Goal: Complete application form

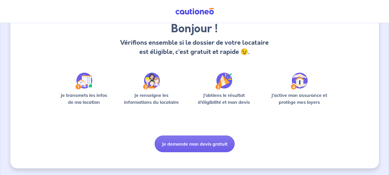
scroll to position [50, 0]
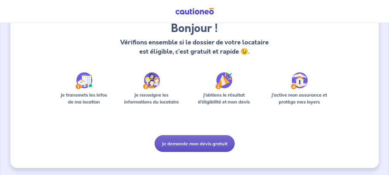
click at [207, 142] on button "Je demande mon devis gratuit" at bounding box center [195, 143] width 80 height 17
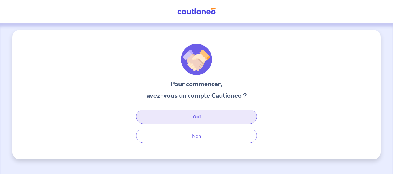
click at [203, 116] on button "Oui" at bounding box center [196, 116] width 121 height 14
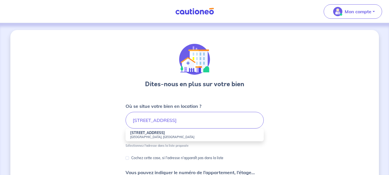
click at [147, 133] on strong "[STREET_ADDRESS]" at bounding box center [147, 132] width 35 height 4
type input "[STREET_ADDRESS]"
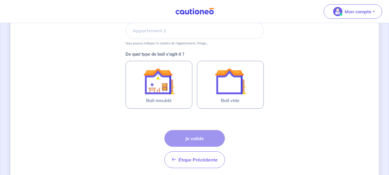
scroll to position [144, 0]
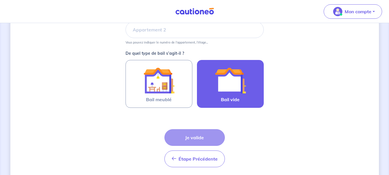
click at [245, 90] on img at bounding box center [230, 80] width 31 height 31
click at [0, 0] on input "Bail vide" at bounding box center [0, 0] width 0 height 0
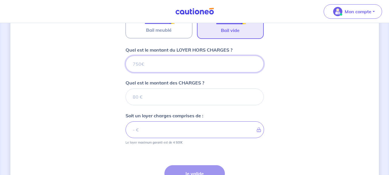
scroll to position [211, 0]
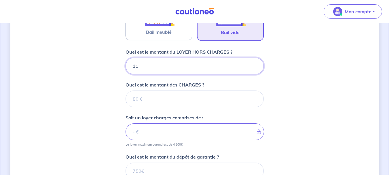
type input "115"
type input "1150"
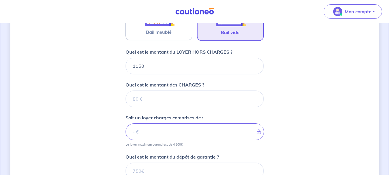
click at [316, 76] on div "Dites-nous en plus sur votre bien Où se situe votre bien en location ? [STREET_…" at bounding box center [194, 42] width 369 height 446
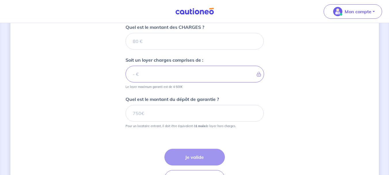
scroll to position [298, 0]
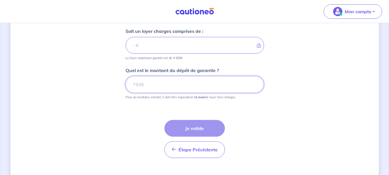
click at [140, 85] on input "Quel est le montant du dépôt de garantie ?" at bounding box center [195, 84] width 138 height 17
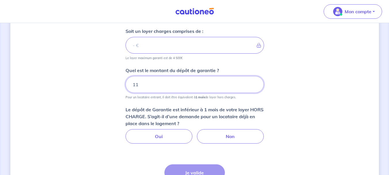
type input "115"
type input "1150"
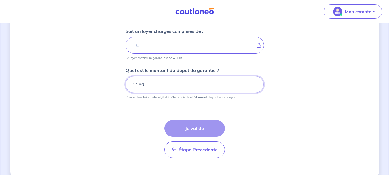
type input "1150"
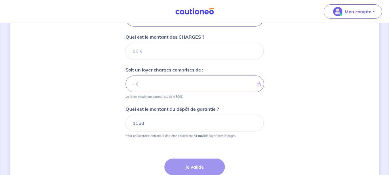
scroll to position [211, 0]
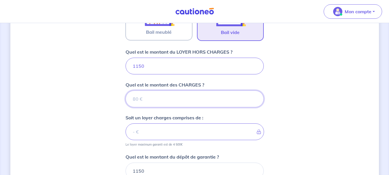
click at [163, 104] on input "Quel est le montant des CHARGES ?" at bounding box center [195, 98] width 138 height 17
type input "0"
type input "1150"
type input "0"
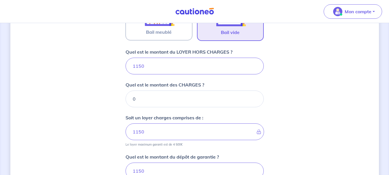
click at [345, 102] on div "Dites-nous en plus sur votre bien Où se situe votre bien en location ? [STREET_…" at bounding box center [194, 42] width 369 height 446
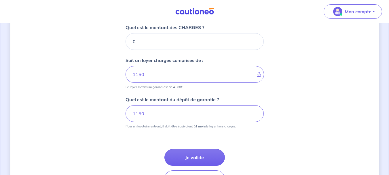
scroll to position [269, 0]
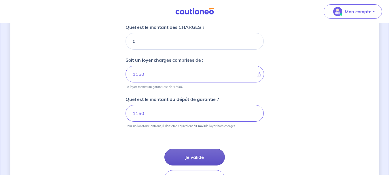
click at [200, 158] on button "Je valide" at bounding box center [194, 157] width 60 height 17
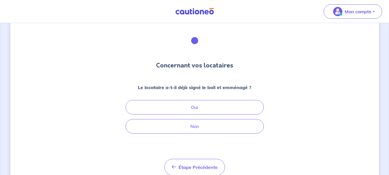
scroll to position [29, 0]
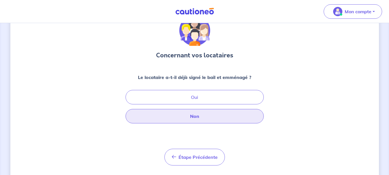
click at [219, 119] on button "Non" at bounding box center [195, 116] width 138 height 14
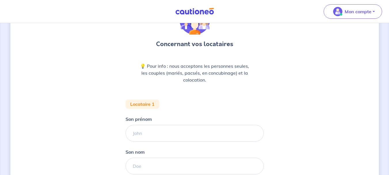
scroll to position [58, 0]
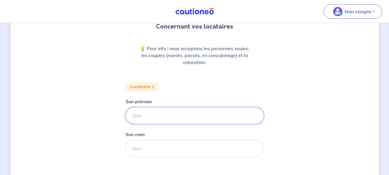
click at [172, 115] on input "Son prénom" at bounding box center [195, 115] width 138 height 17
type input "[PERSON_NAME]"
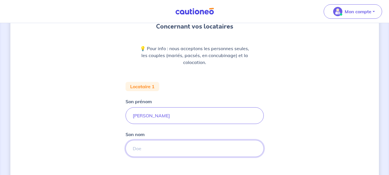
click at [160, 149] on input "Son nom" at bounding box center [195, 148] width 138 height 17
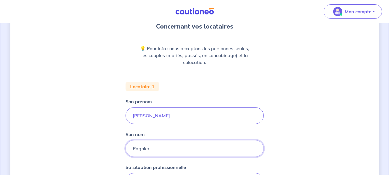
type input "Pagnier"
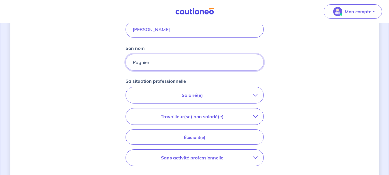
scroll to position [144, 0]
click at [239, 97] on p "Salarié(e)" at bounding box center [193, 94] width 122 height 7
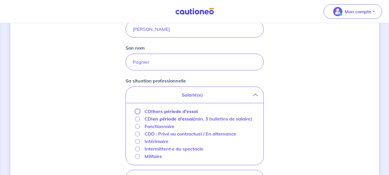
click at [138, 112] on input "CDI hors période d'essai" at bounding box center [137, 111] width 5 height 5
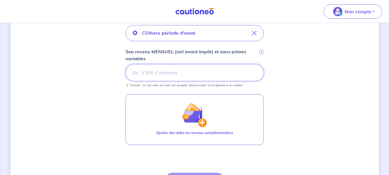
scroll to position [202, 0]
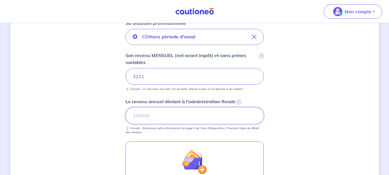
click at [216, 117] on input "Le revenu annuel déclaré à l'administration fiscale i" at bounding box center [195, 115] width 138 height 17
type input "38527"
click at [334, 111] on div "Concernant vos locataires 💡 Pour info : nous acceptons les personnes seules, le…" at bounding box center [194, 53] width 369 height 450
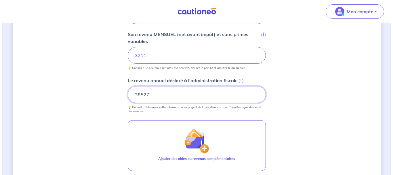
scroll to position [259, 0]
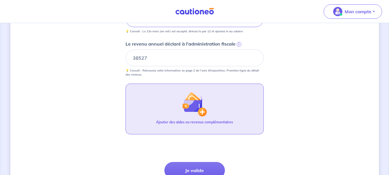
click at [201, 114] on img "button" at bounding box center [194, 104] width 25 height 25
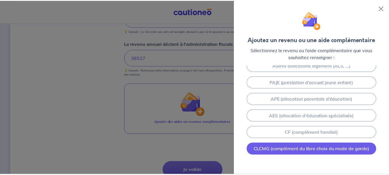
scroll to position [144, 0]
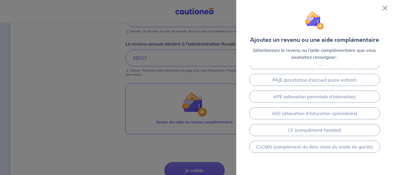
click at [117, 112] on div at bounding box center [196, 87] width 393 height 175
click at [387, 8] on button "Close" at bounding box center [385, 7] width 9 height 9
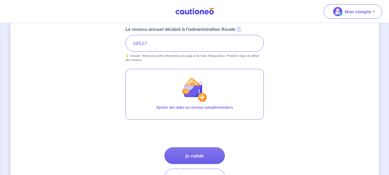
scroll to position [288, 0]
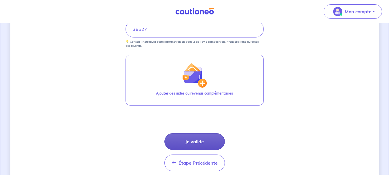
click at [204, 143] on button "Je valide" at bounding box center [194, 141] width 60 height 17
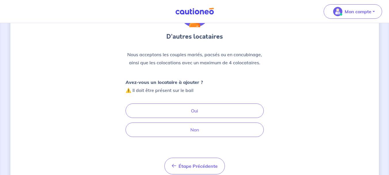
scroll to position [58, 0]
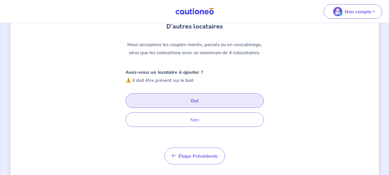
click at [205, 100] on button "Oui" at bounding box center [195, 100] width 138 height 14
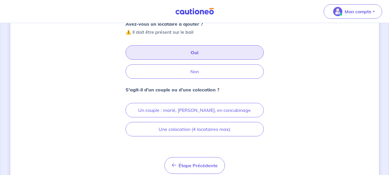
scroll to position [115, 0]
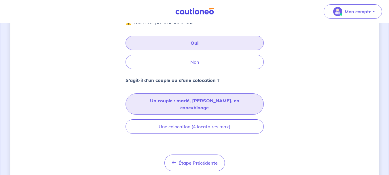
click at [213, 101] on button "Un couple : marié, [PERSON_NAME], en concubinage" at bounding box center [195, 103] width 138 height 21
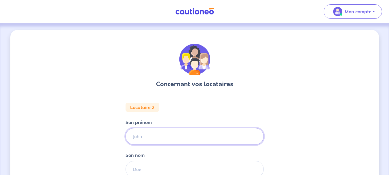
click at [155, 133] on input "Son prénom" at bounding box center [195, 136] width 138 height 17
type input "[PERSON_NAME]"
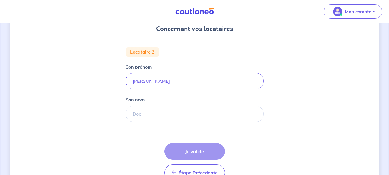
scroll to position [58, 0]
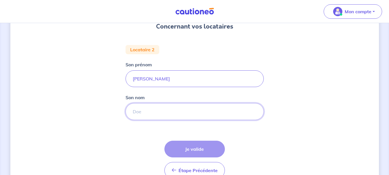
click at [156, 110] on input "Son nom" at bounding box center [195, 111] width 138 height 17
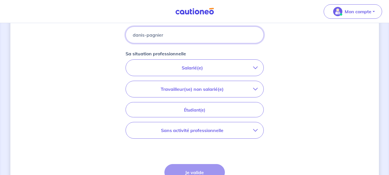
scroll to position [144, 0]
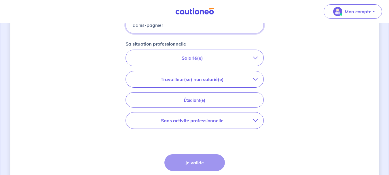
type input "danis-pagnier"
click at [225, 122] on p "Sans activité professionnelle" at bounding box center [193, 120] width 122 height 7
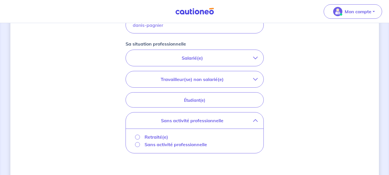
scroll to position [173, 0]
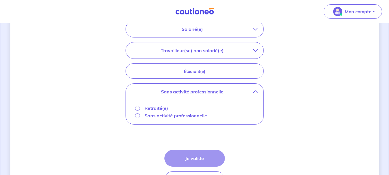
click at [159, 116] on p "Sans activité professionnelle" at bounding box center [176, 115] width 62 height 7
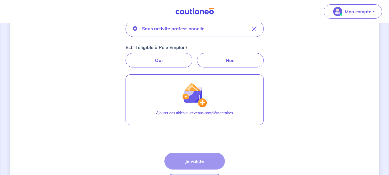
scroll to position [144, 0]
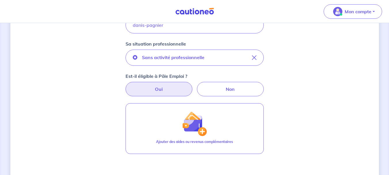
drag, startPoint x: 164, startPoint y: 91, endPoint x: 170, endPoint y: 90, distance: 6.2
click at [164, 91] on label "Oui" at bounding box center [159, 89] width 67 height 14
click at [193, 86] on input "Oui" at bounding box center [195, 84] width 4 height 4
radio input "true"
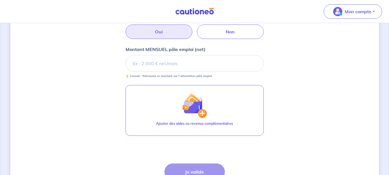
scroll to position [202, 0]
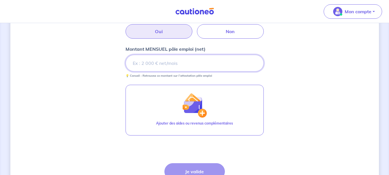
click at [187, 64] on input "Montant MENSUEL pôle emploi (net)" at bounding box center [195, 63] width 138 height 17
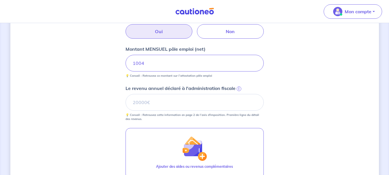
click at [291, 94] on div "Concernant vos locataires Locataire 2 Son prénom [PERSON_NAME] nom [PERSON_NAME…" at bounding box center [194, 46] width 369 height 437
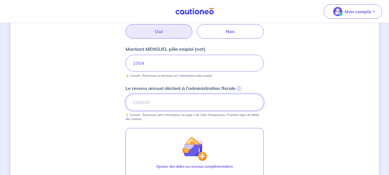
click at [133, 99] on input "Le revenu annuel déclaré à l'administration fiscale i" at bounding box center [195, 102] width 138 height 17
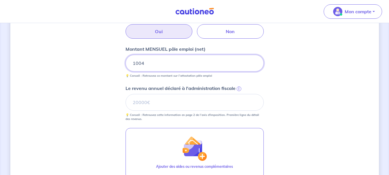
click at [145, 63] on input "1004" at bounding box center [195, 63] width 138 height 17
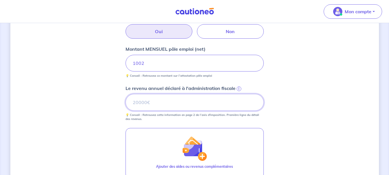
click at [143, 103] on input "Le revenu annuel déclaré à l'administration fiscale i" at bounding box center [195, 102] width 138 height 17
type input "17509"
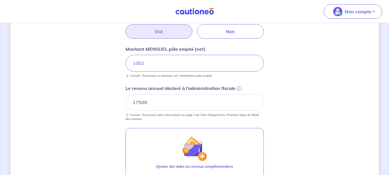
click at [317, 109] on div "Concernant vos locataires Locataire 2 Son prénom [PERSON_NAME] nom [PERSON_NAME…" at bounding box center [194, 46] width 369 height 437
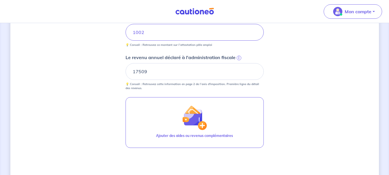
scroll to position [259, 0]
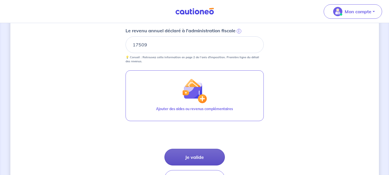
click at [207, 157] on button "Je valide" at bounding box center [194, 157] width 60 height 17
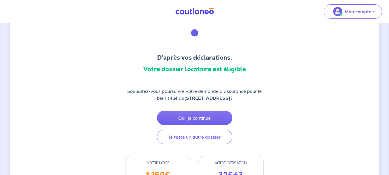
scroll to position [25, 0]
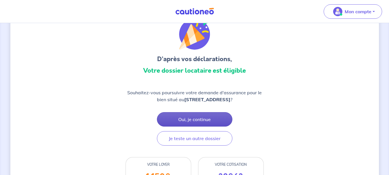
click at [203, 118] on button "Oui, je continue" at bounding box center [194, 119] width 75 height 14
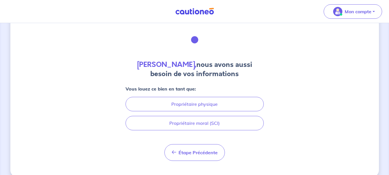
scroll to position [29, 0]
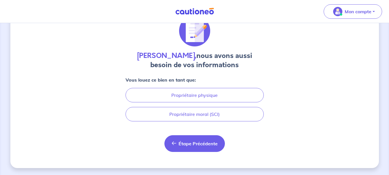
click at [190, 147] on button "Étape Précédente Précédent" at bounding box center [194, 143] width 60 height 17
